Goal: Navigation & Orientation: Find specific page/section

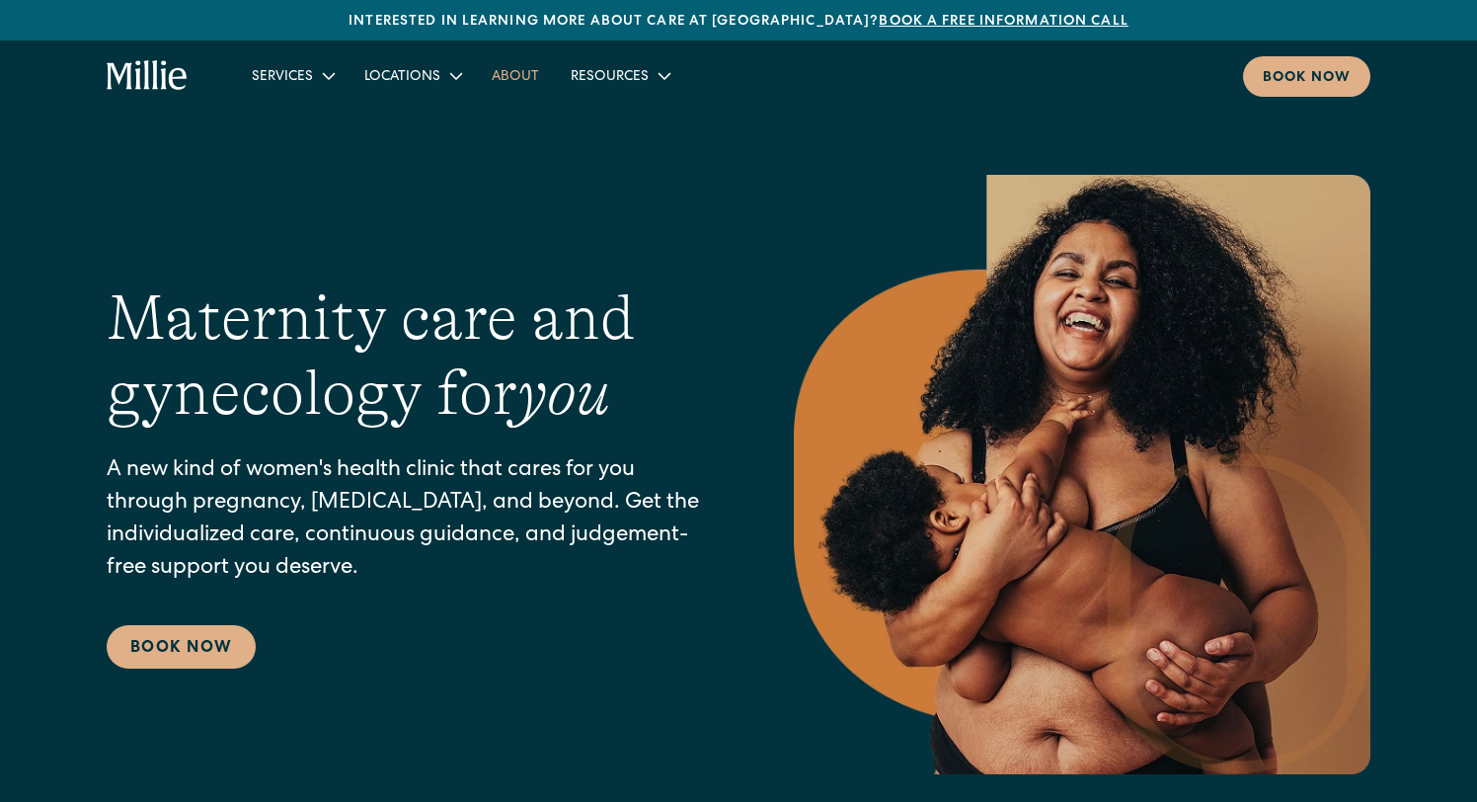
click at [512, 76] on link "About" at bounding box center [515, 75] width 79 height 33
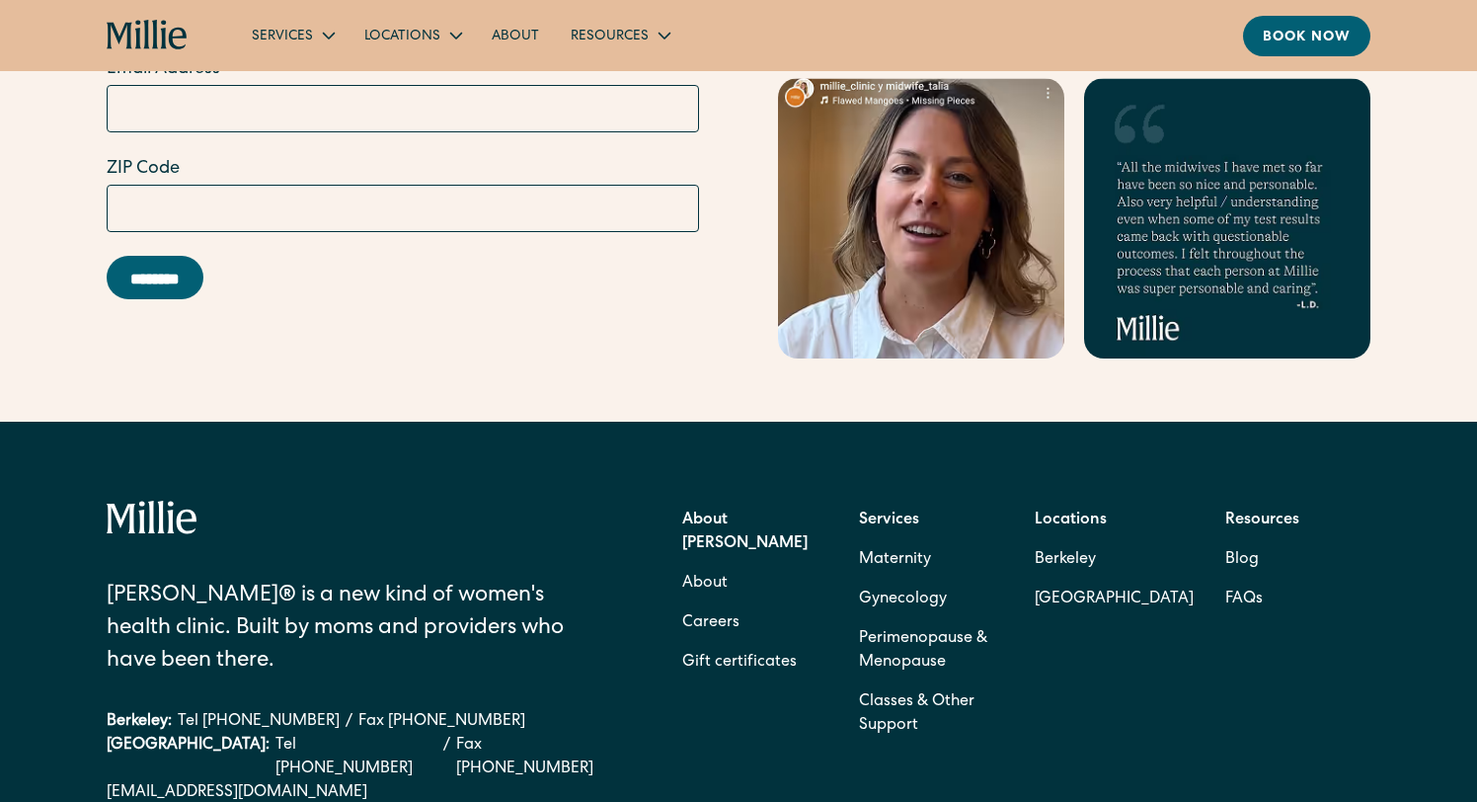
scroll to position [6104, 0]
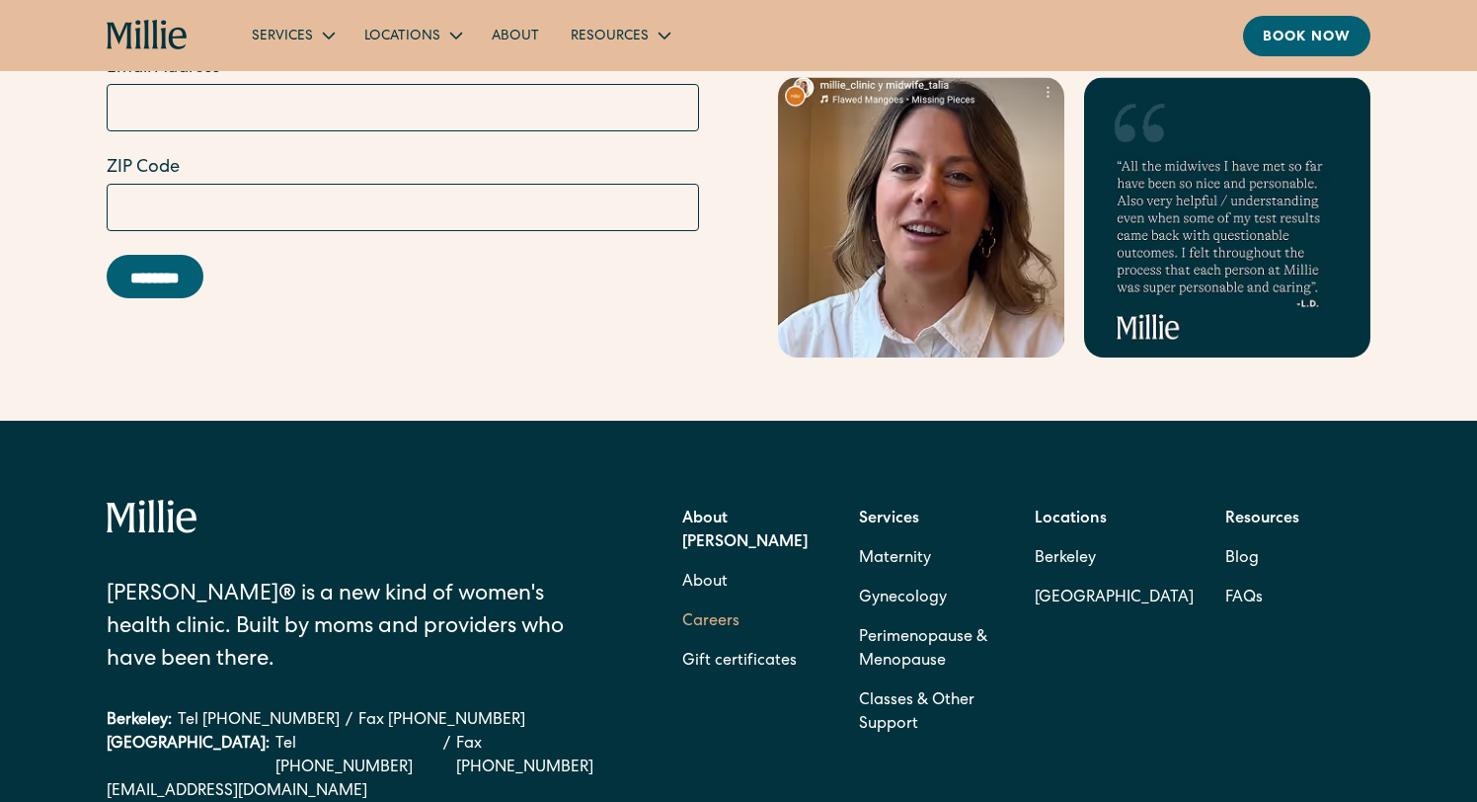
click at [704, 602] on link "Careers" at bounding box center [710, 621] width 57 height 39
